Goal: Task Accomplishment & Management: Use online tool/utility

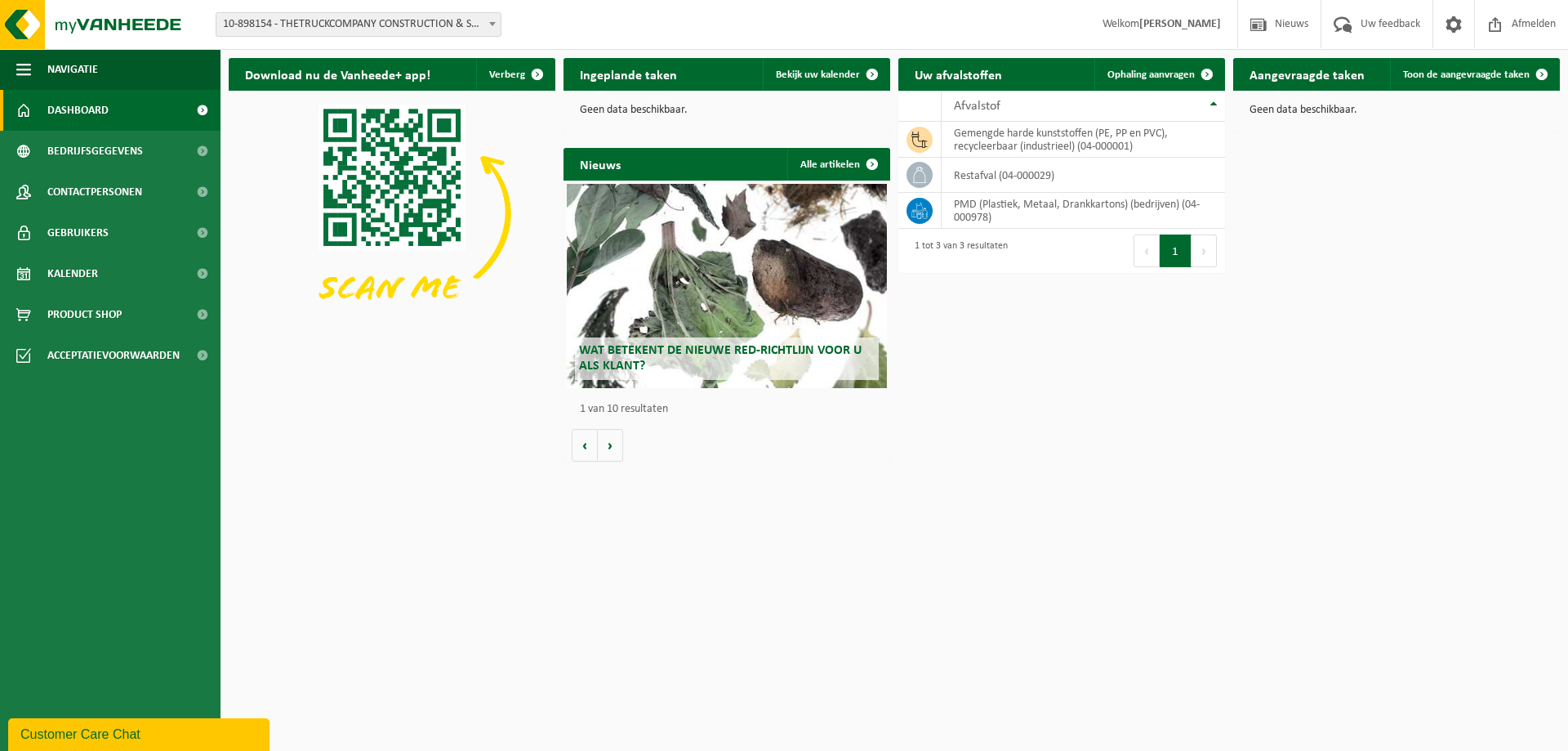
click at [635, 274] on div "Wat betekent de nieuwe RED-richtlijn voor u als klant?" at bounding box center [727, 286] width 320 height 205
click at [1123, 71] on span "Ophaling aanvragen" at bounding box center [1151, 74] width 87 height 10
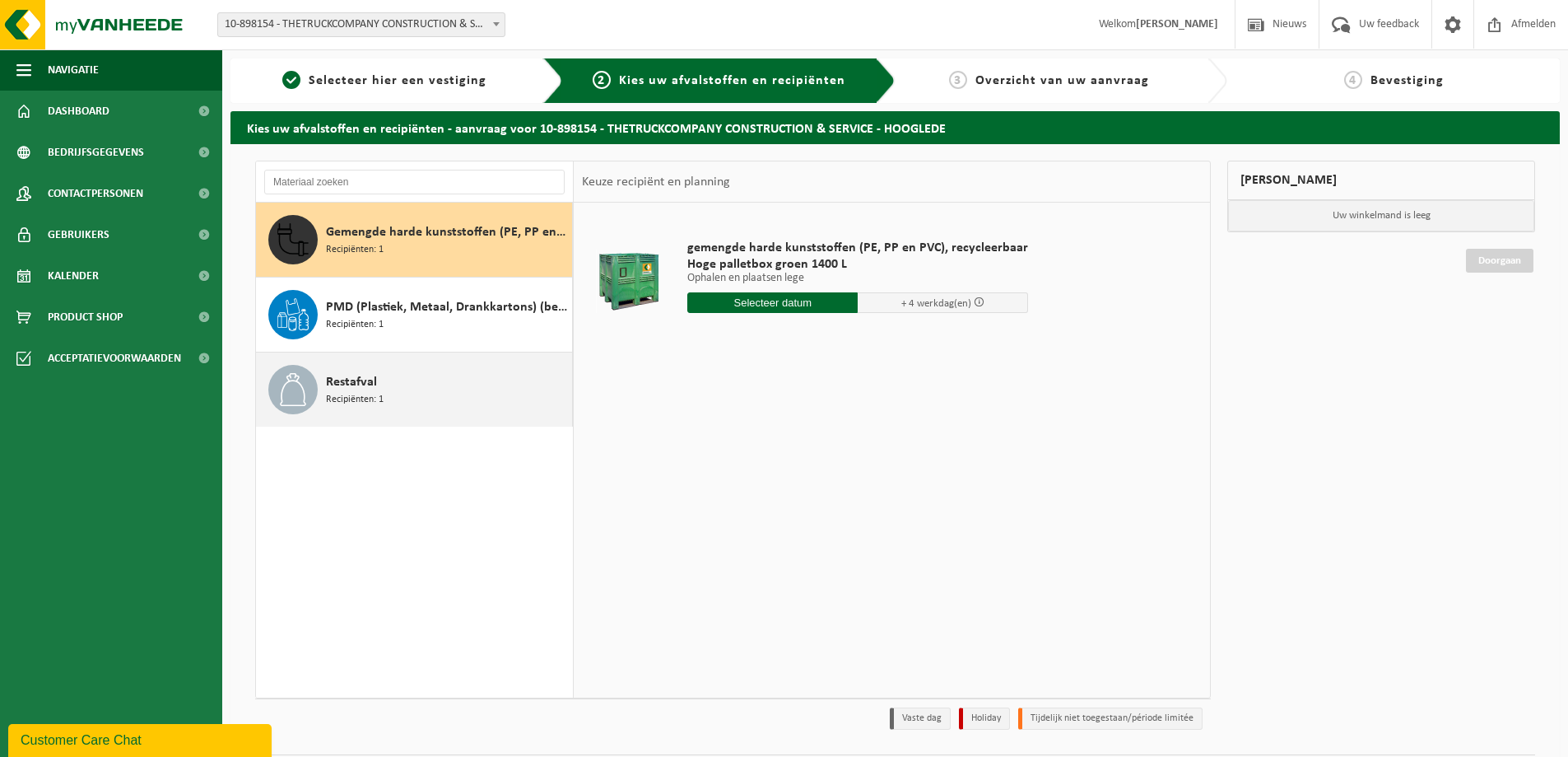
click at [361, 390] on span "Restafval" at bounding box center [351, 382] width 51 height 19
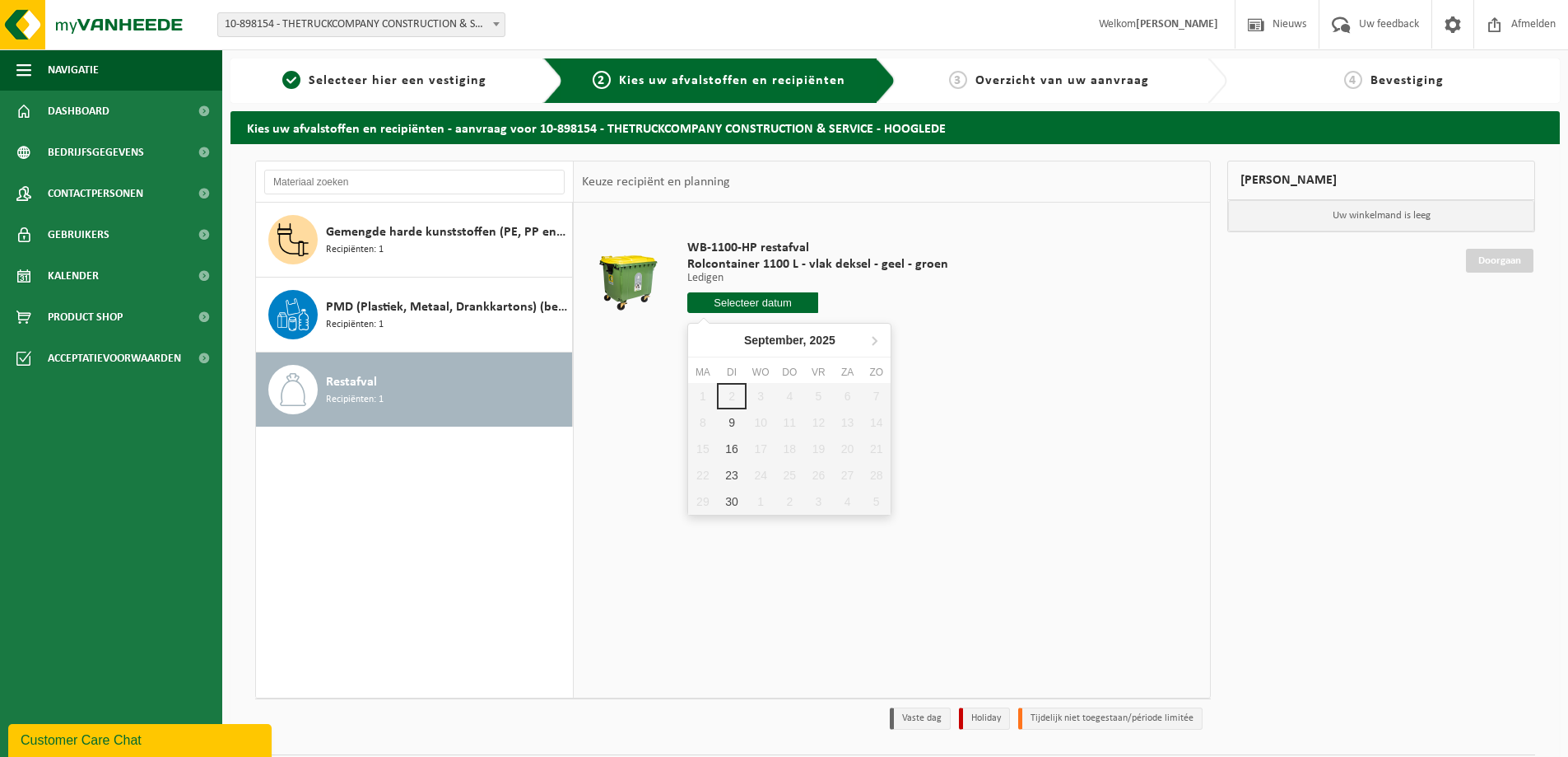
click at [729, 300] on input "text" at bounding box center [752, 302] width 131 height 20
click at [729, 419] on div "9" at bounding box center [731, 422] width 29 height 26
type input "Van [DATE]"
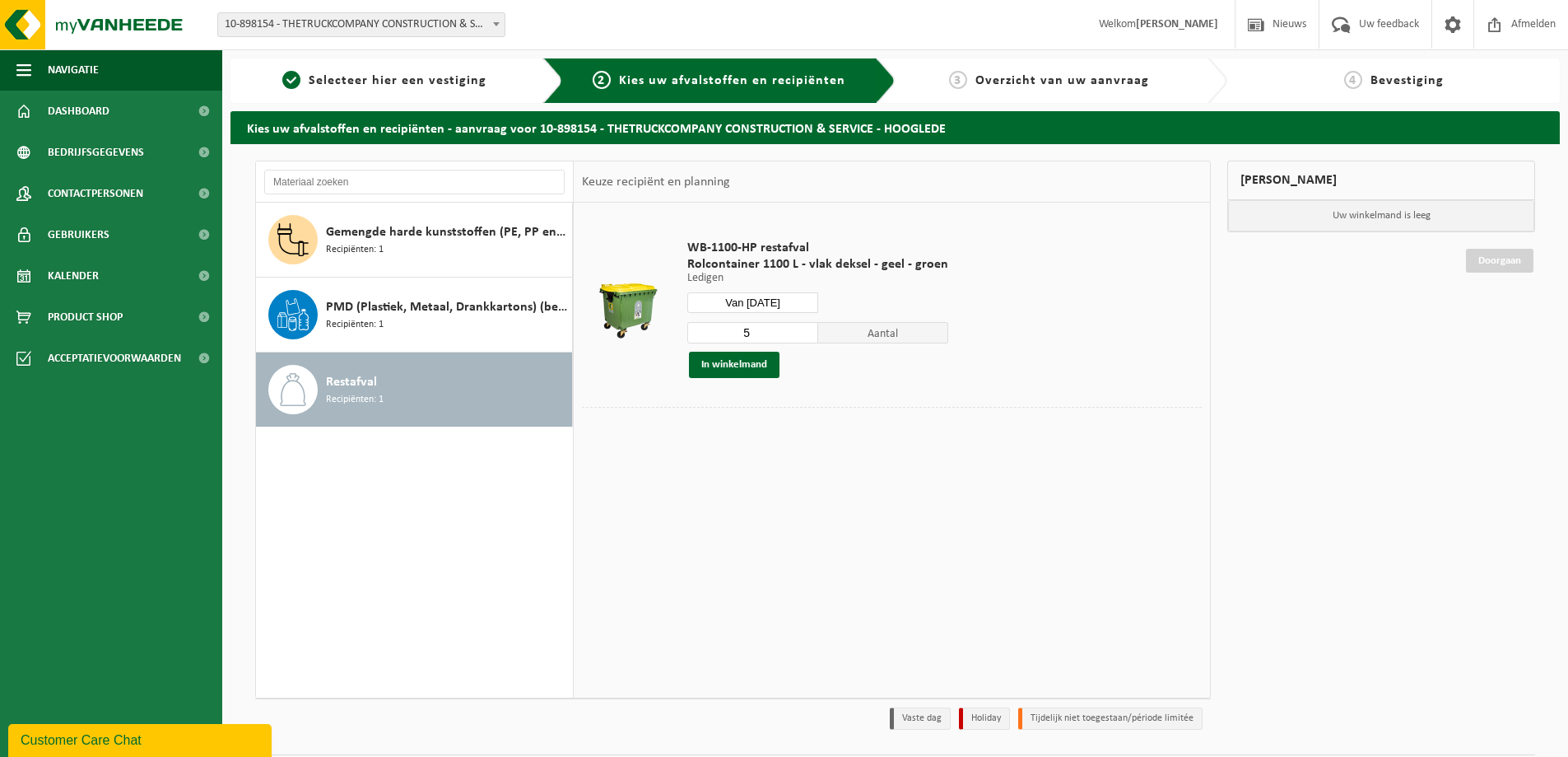
click at [799, 331] on input "5" at bounding box center [752, 332] width 131 height 21
click at [800, 338] on input "4" at bounding box center [752, 332] width 131 height 21
type input "3"
click at [800, 338] on input "3" at bounding box center [752, 332] width 131 height 21
click at [754, 371] on button "In winkelmand" at bounding box center [734, 365] width 91 height 26
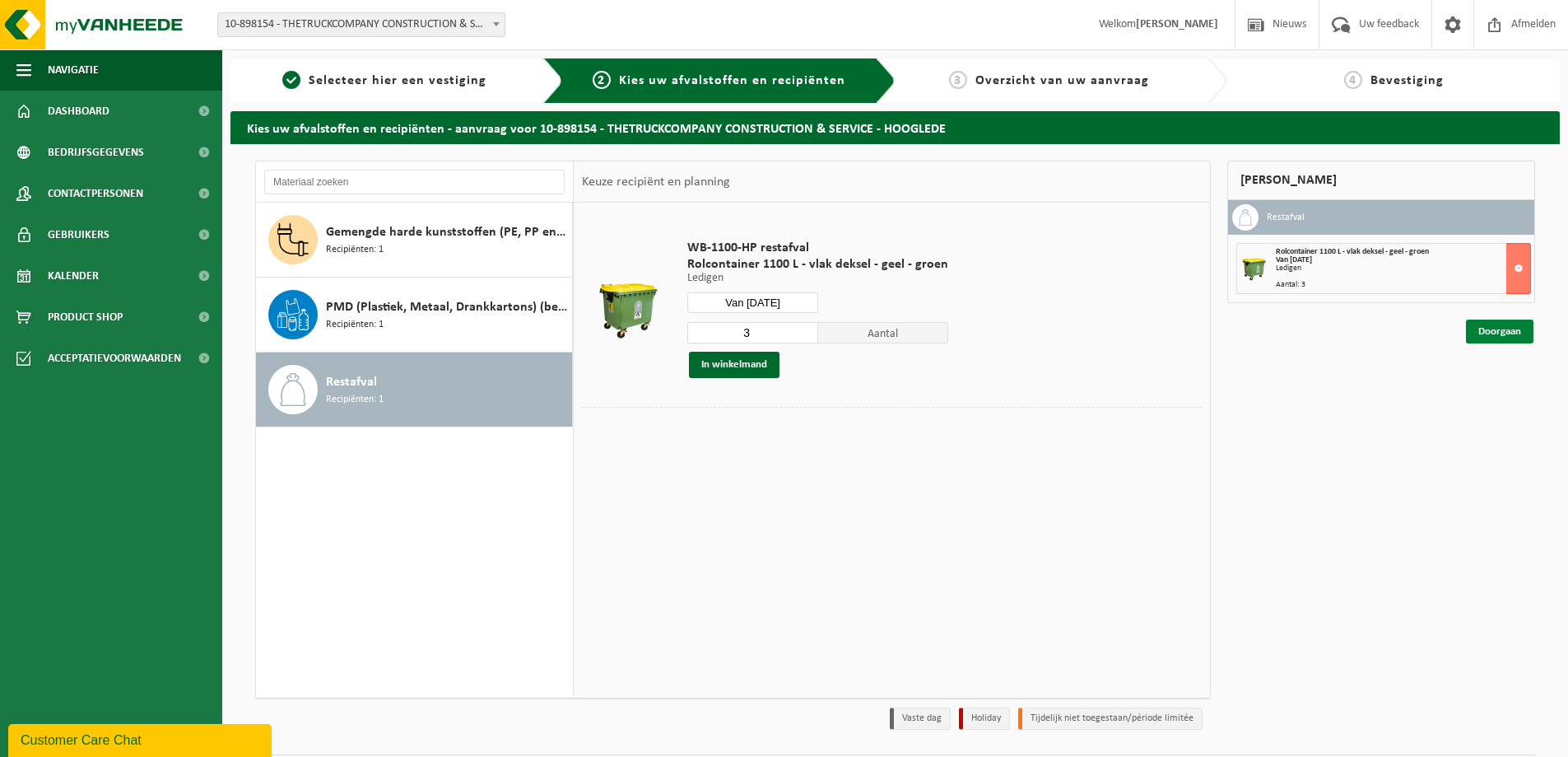
click at [1488, 333] on link "Doorgaan" at bounding box center [1499, 331] width 68 height 24
